Goal: Information Seeking & Learning: Learn about a topic

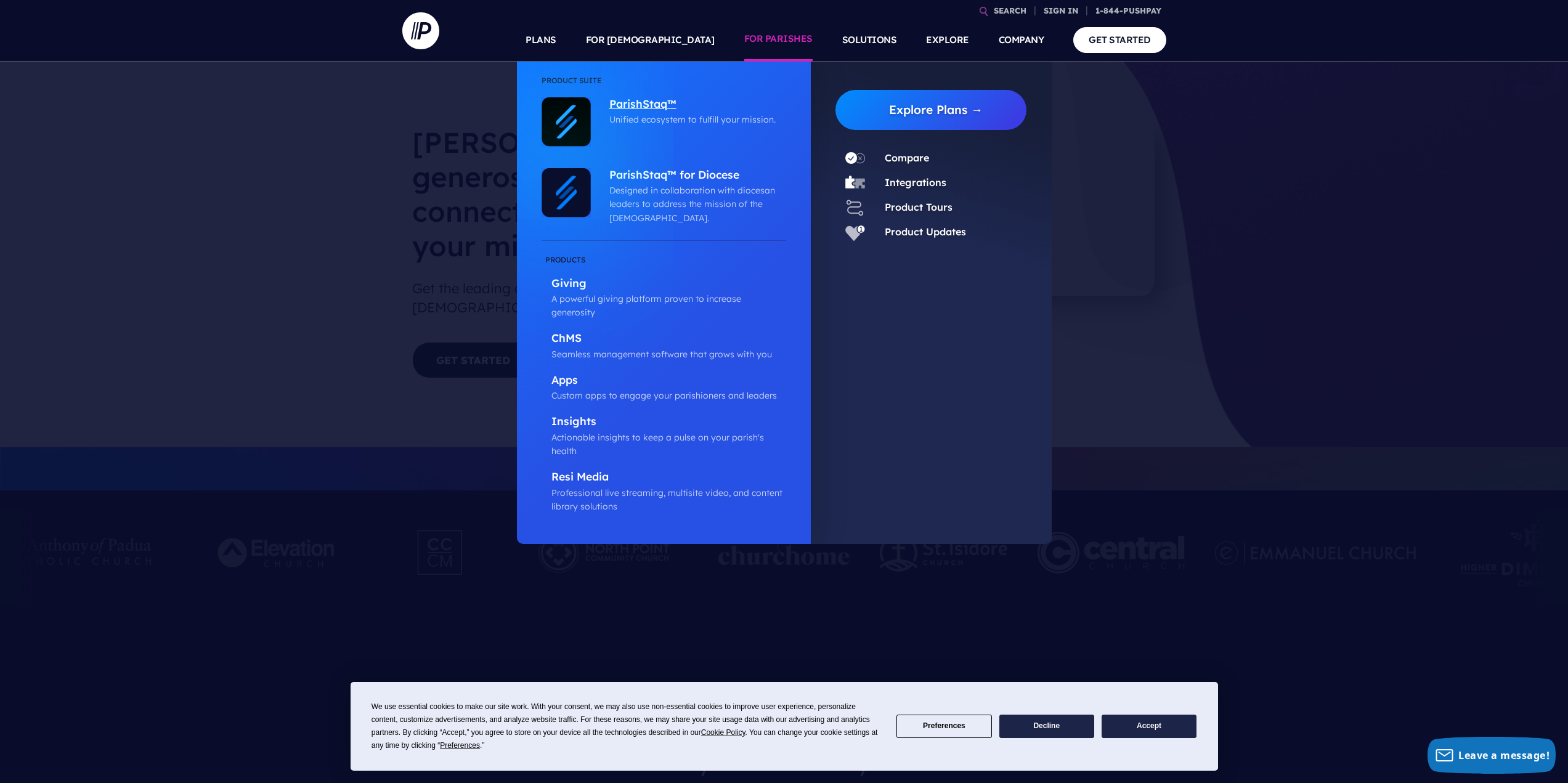
click at [628, 103] on p "ParishStaq™" at bounding box center [694, 105] width 170 height 16
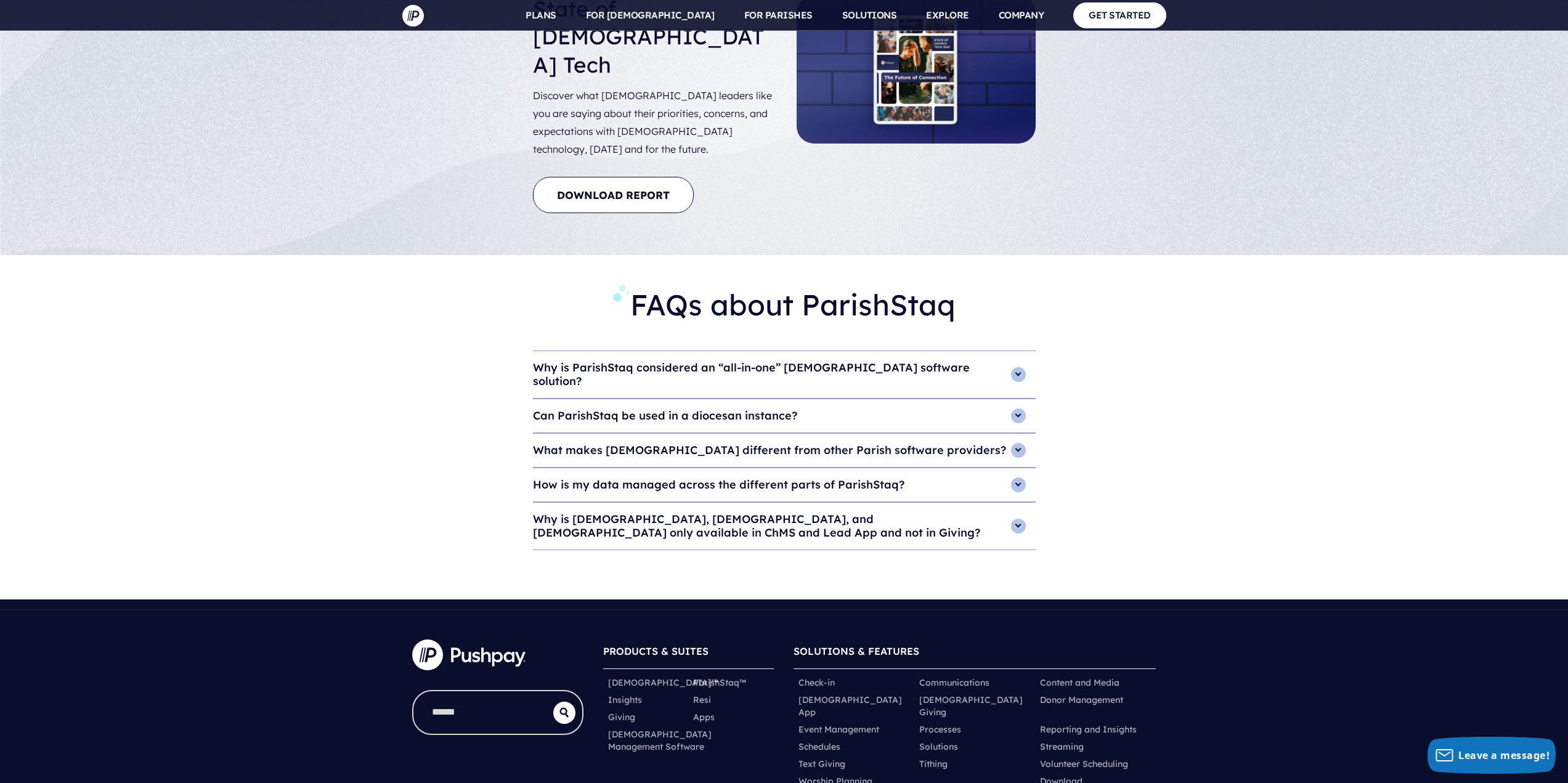
scroll to position [5087, 0]
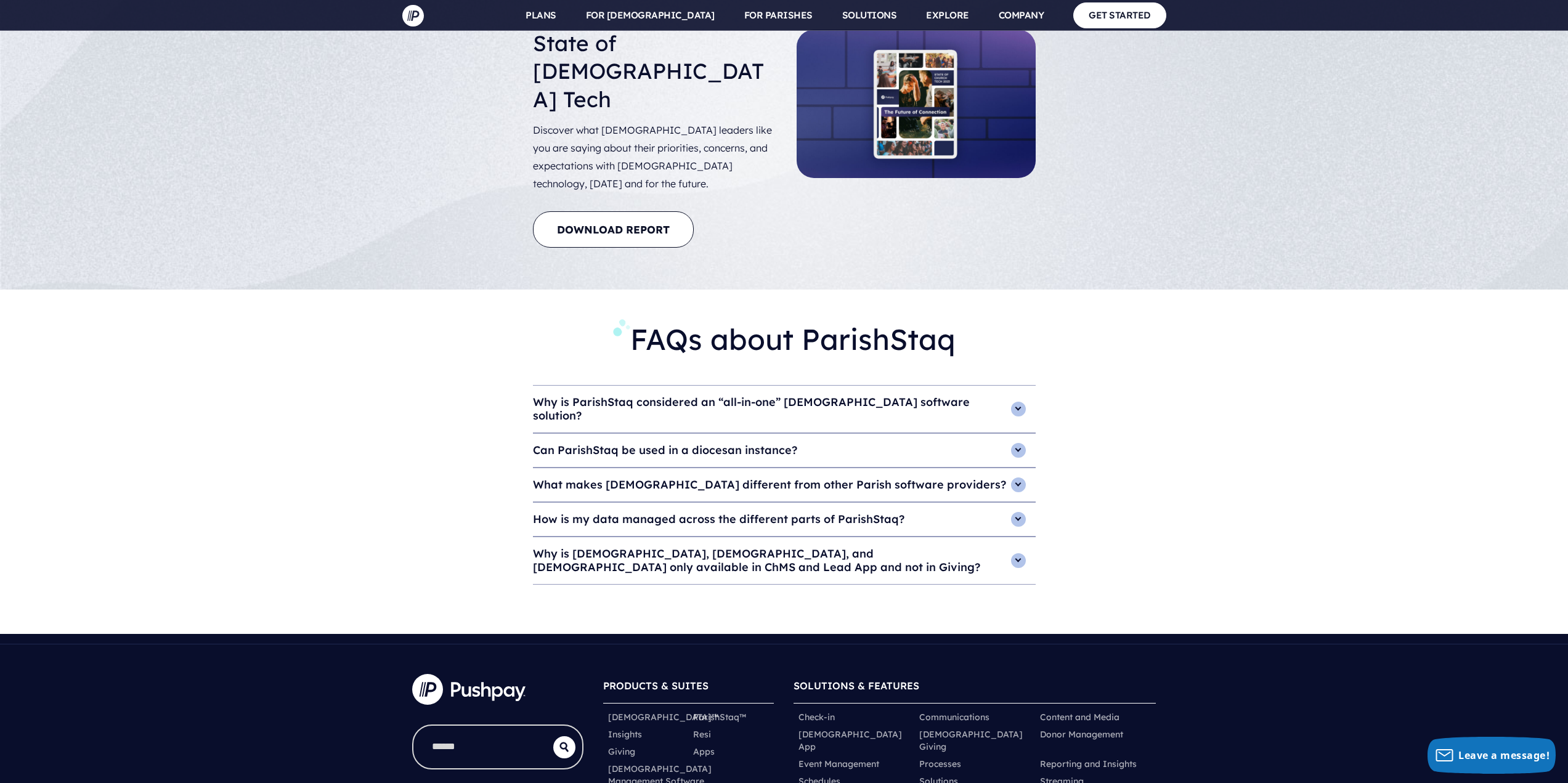
click at [823, 468] on h4 "What makes [DEMOGRAPHIC_DATA] different from other Parish software providers?" at bounding box center [784, 485] width 502 height 33
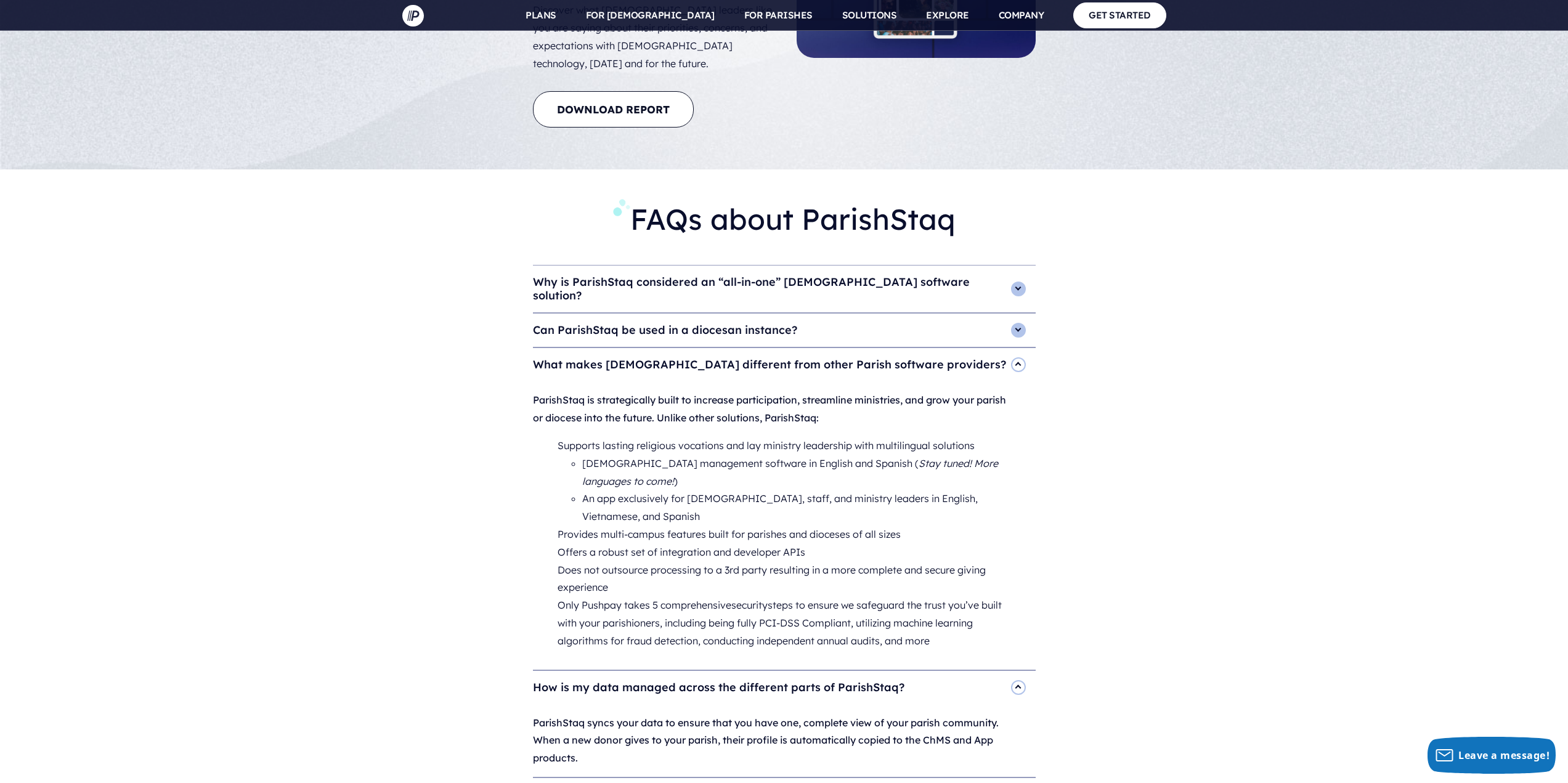
scroll to position [5210, 0]
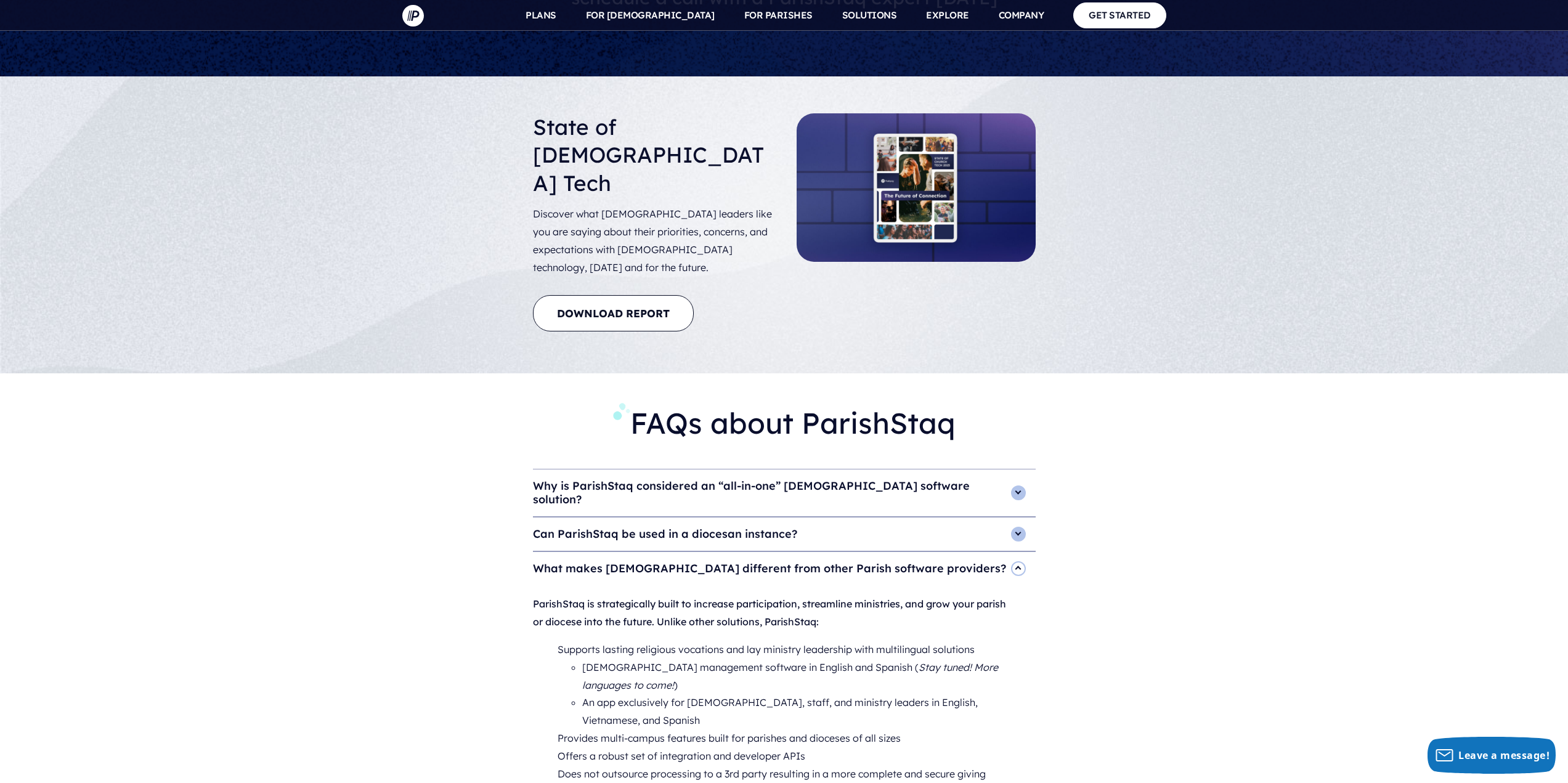
drag, startPoint x: 1080, startPoint y: 525, endPoint x: 976, endPoint y: 346, distance: 207.0
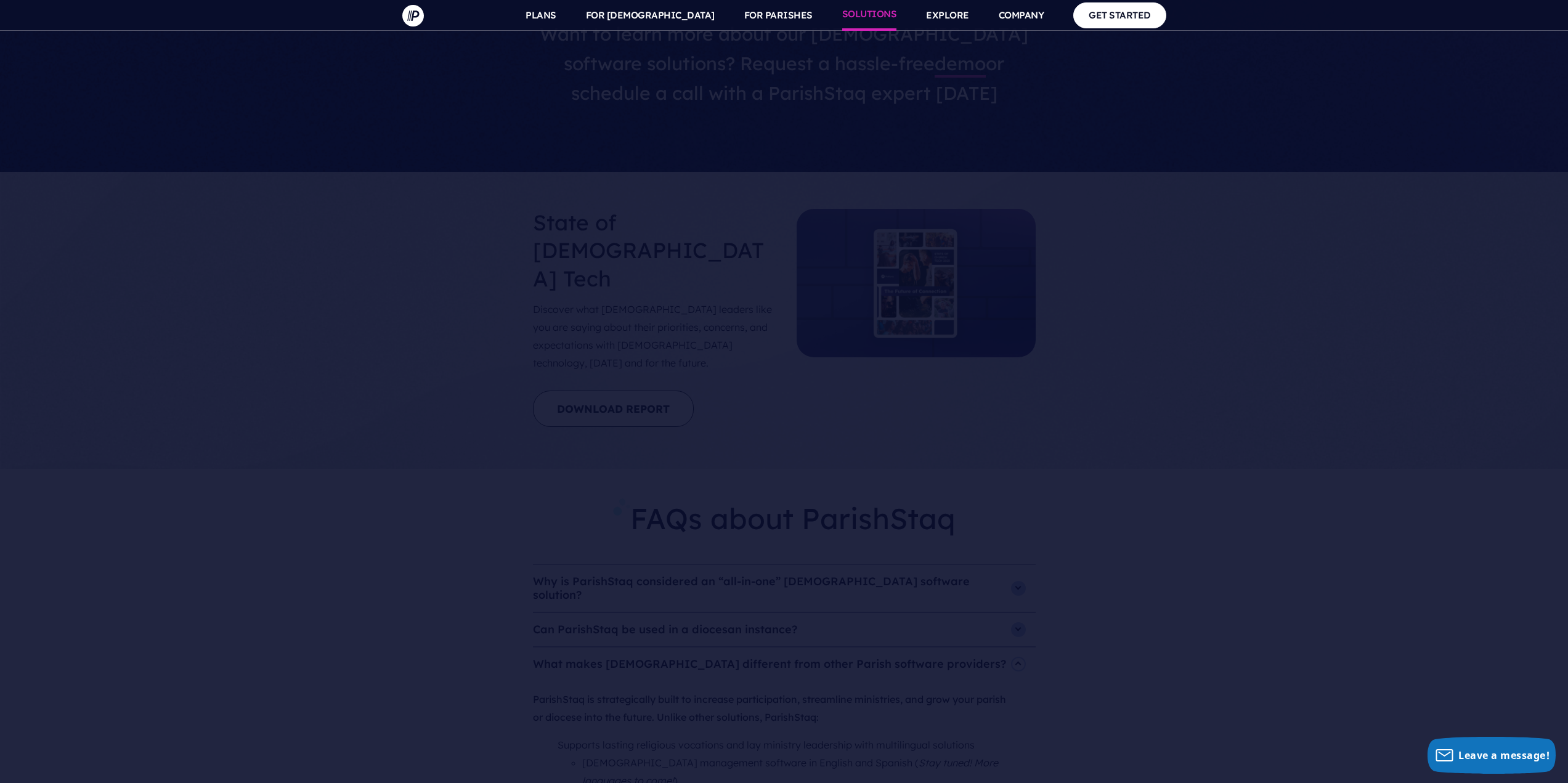
click at [864, 23] on link "SOLUTIONS" at bounding box center [869, 15] width 55 height 30
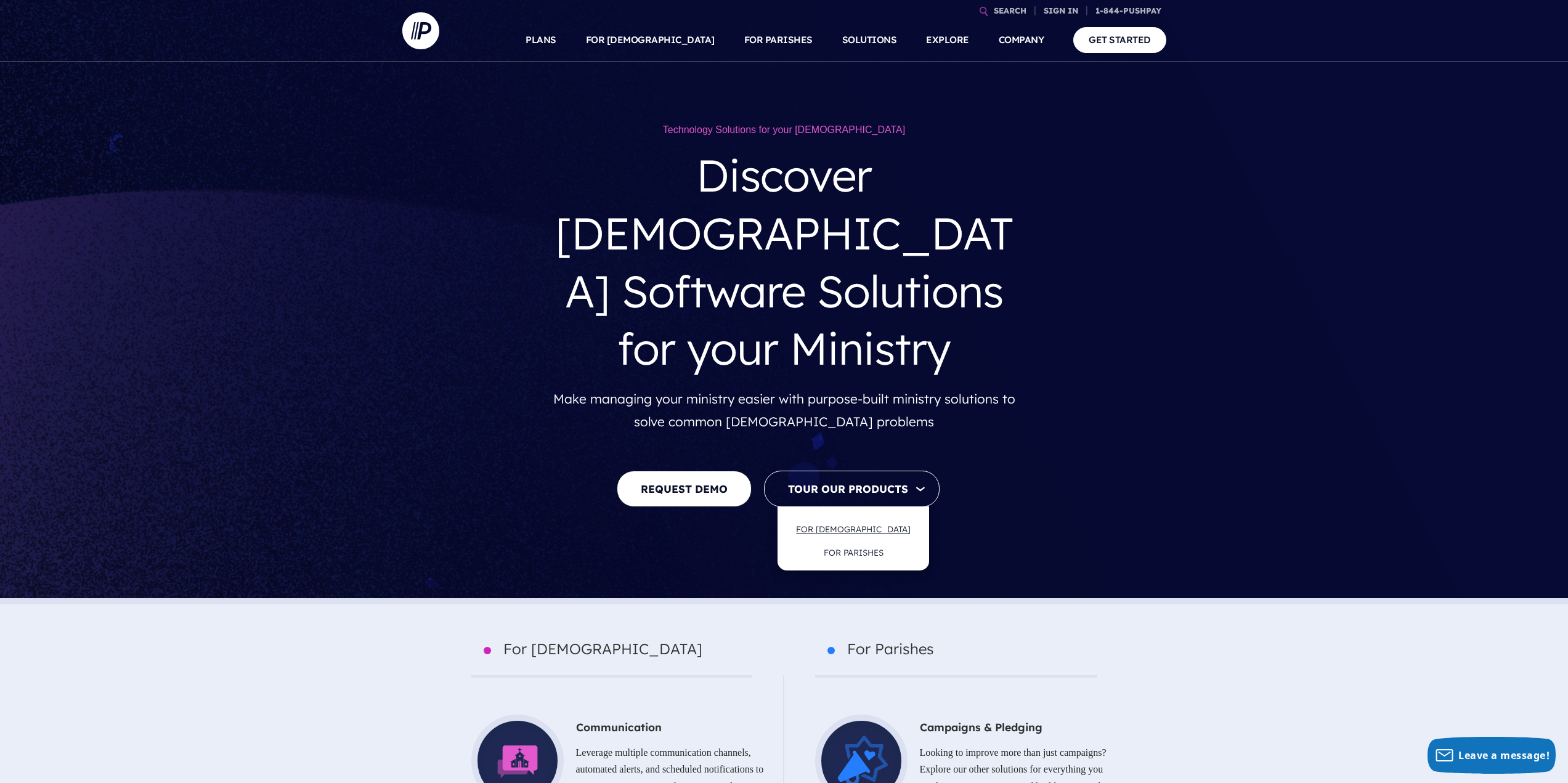
click at [849, 514] on link "FOR [DEMOGRAPHIC_DATA]" at bounding box center [854, 528] width 139 height 29
